Goal: Learn about a topic: Learn about a topic

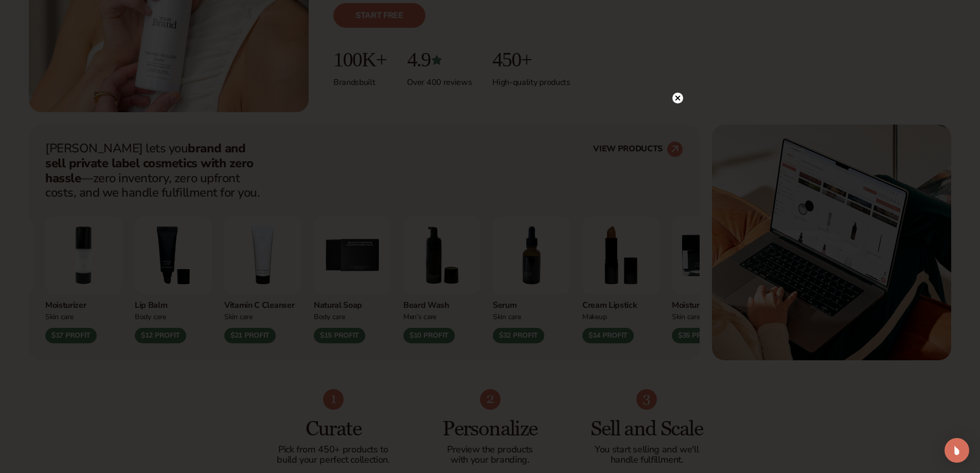
scroll to position [309, 0]
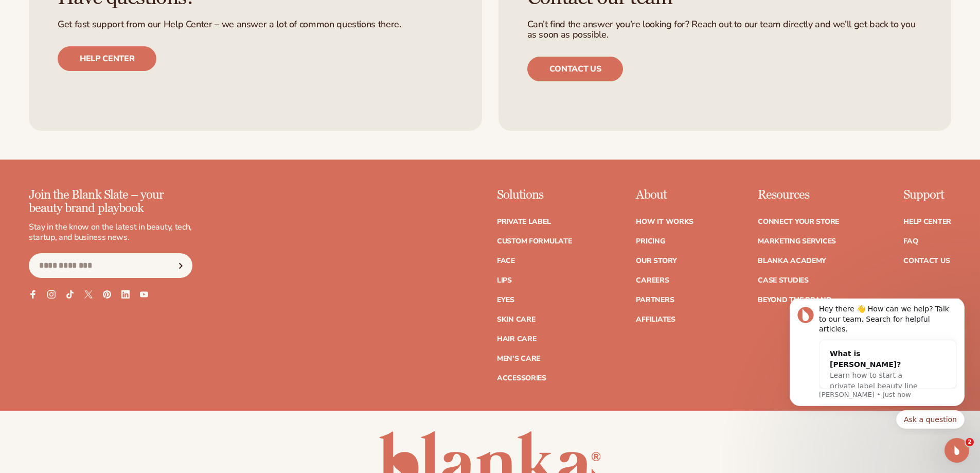
scroll to position [4578, 0]
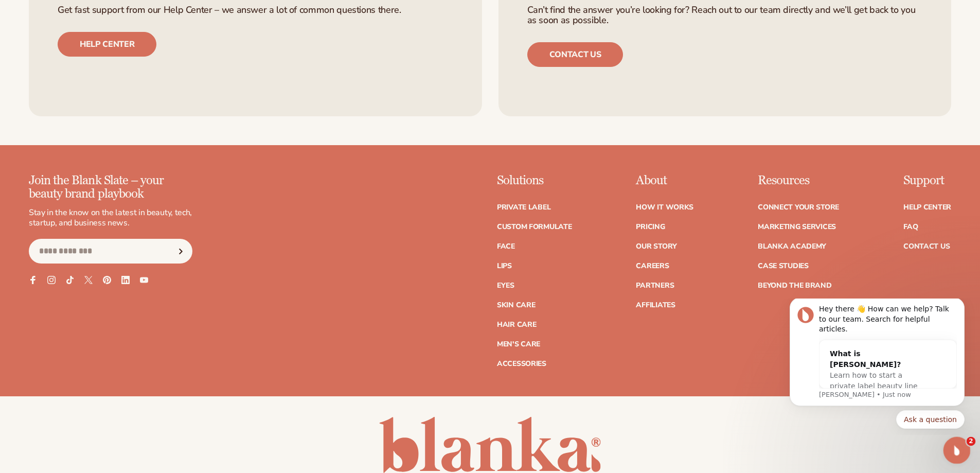
click at [951, 438] on div "Open Intercom Messenger" at bounding box center [955, 449] width 34 height 34
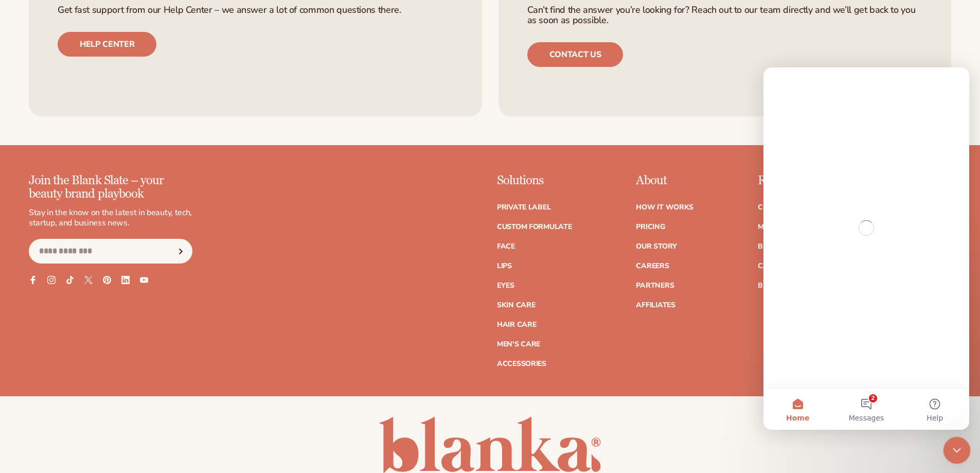
scroll to position [0, 0]
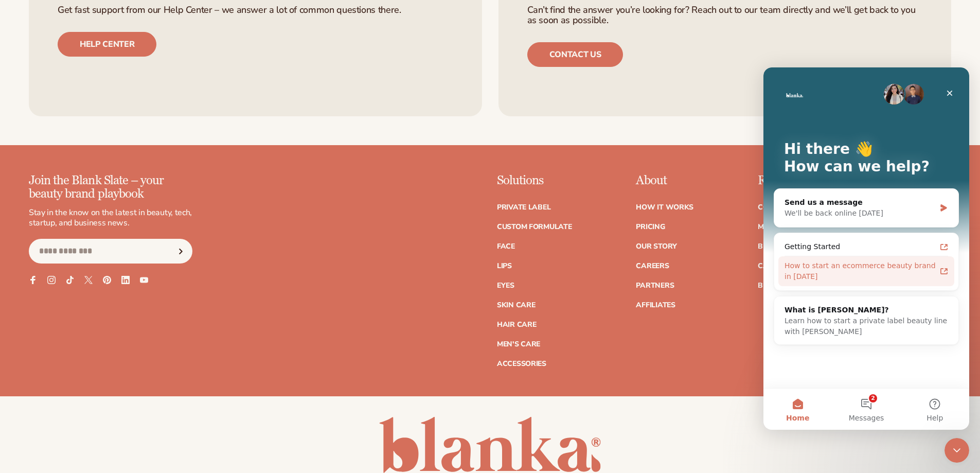
click at [847, 269] on div "How to start an ecommerce beauty brand in 2025" at bounding box center [859, 271] width 151 height 22
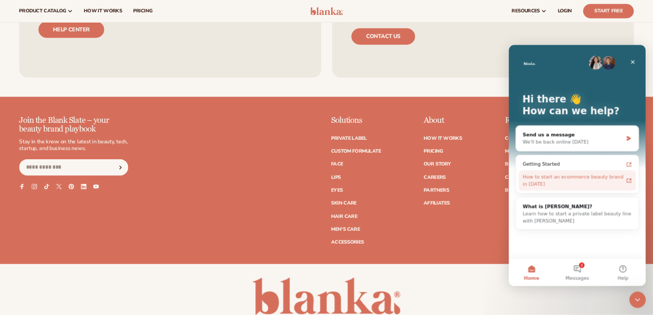
scroll to position [4119, 0]
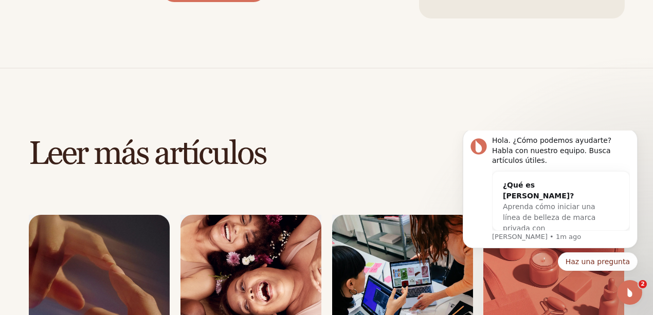
scroll to position [1615, 0]
